Goal: Obtain resource: Download file/media

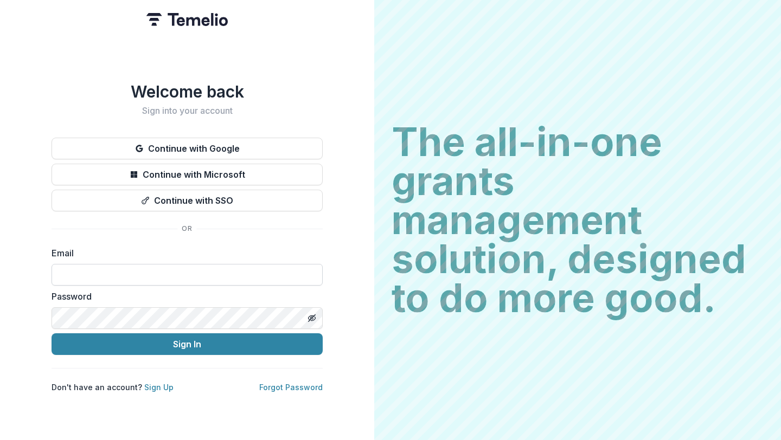
click at [255, 273] on input at bounding box center [187, 275] width 271 height 22
type input "**********"
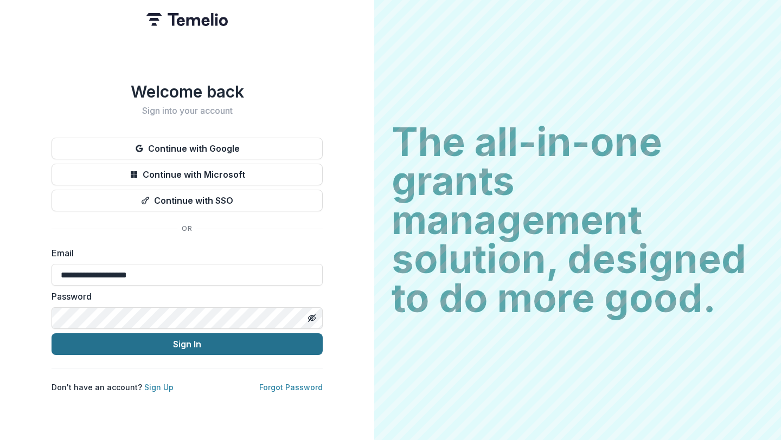
click at [183, 343] on button "Sign In" at bounding box center [187, 345] width 271 height 22
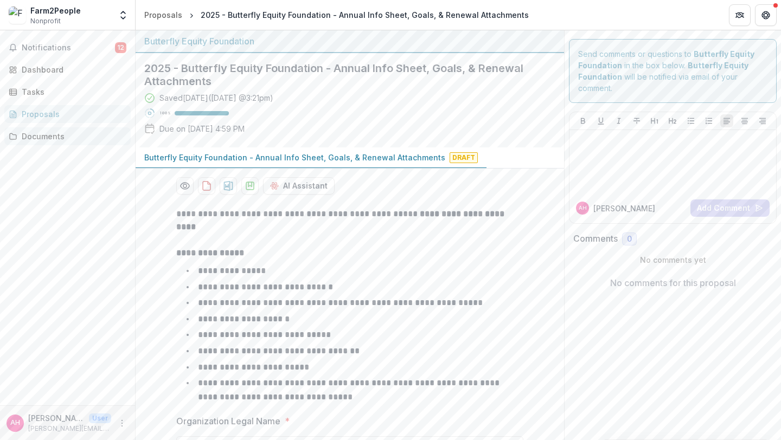
click at [81, 132] on div "Documents" at bounding box center [72, 136] width 100 height 11
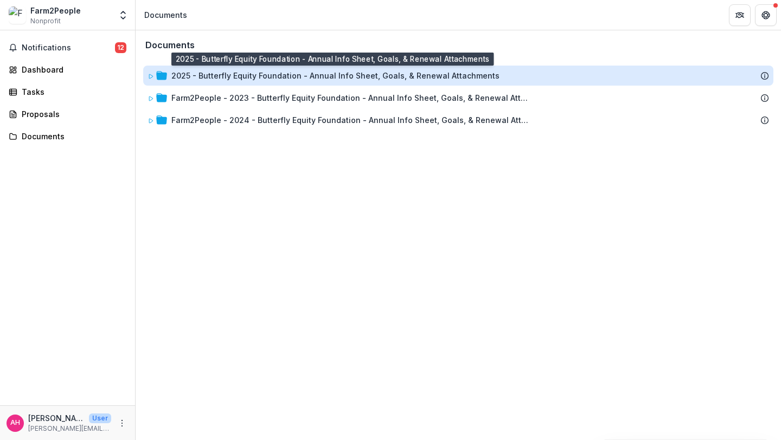
click at [332, 80] on div "2025 - Butterfly Equity Foundation - Annual Info Sheet, Goals, & Renewal Attach…" at bounding box center [335, 75] width 328 height 11
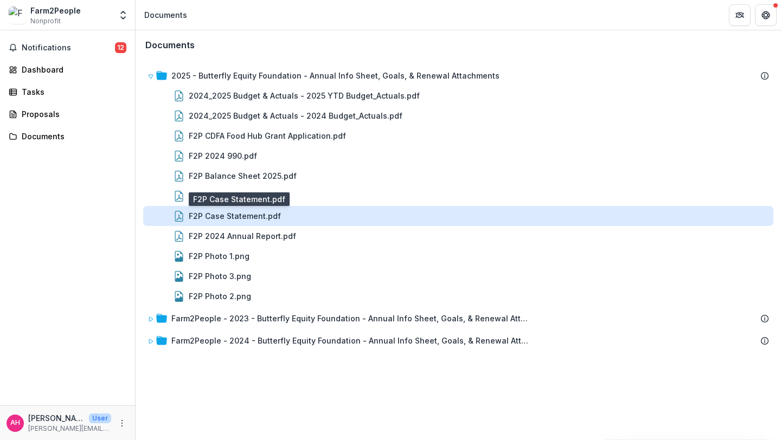
click at [270, 219] on div "F2P Case Statement.pdf" at bounding box center [235, 215] width 92 height 11
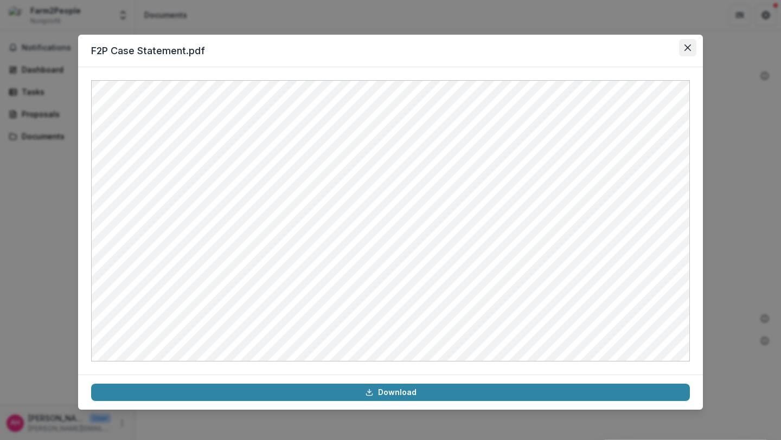
click at [689, 49] on icon "Close" at bounding box center [687, 47] width 7 height 7
